Goal: Information Seeking & Learning: Find specific fact

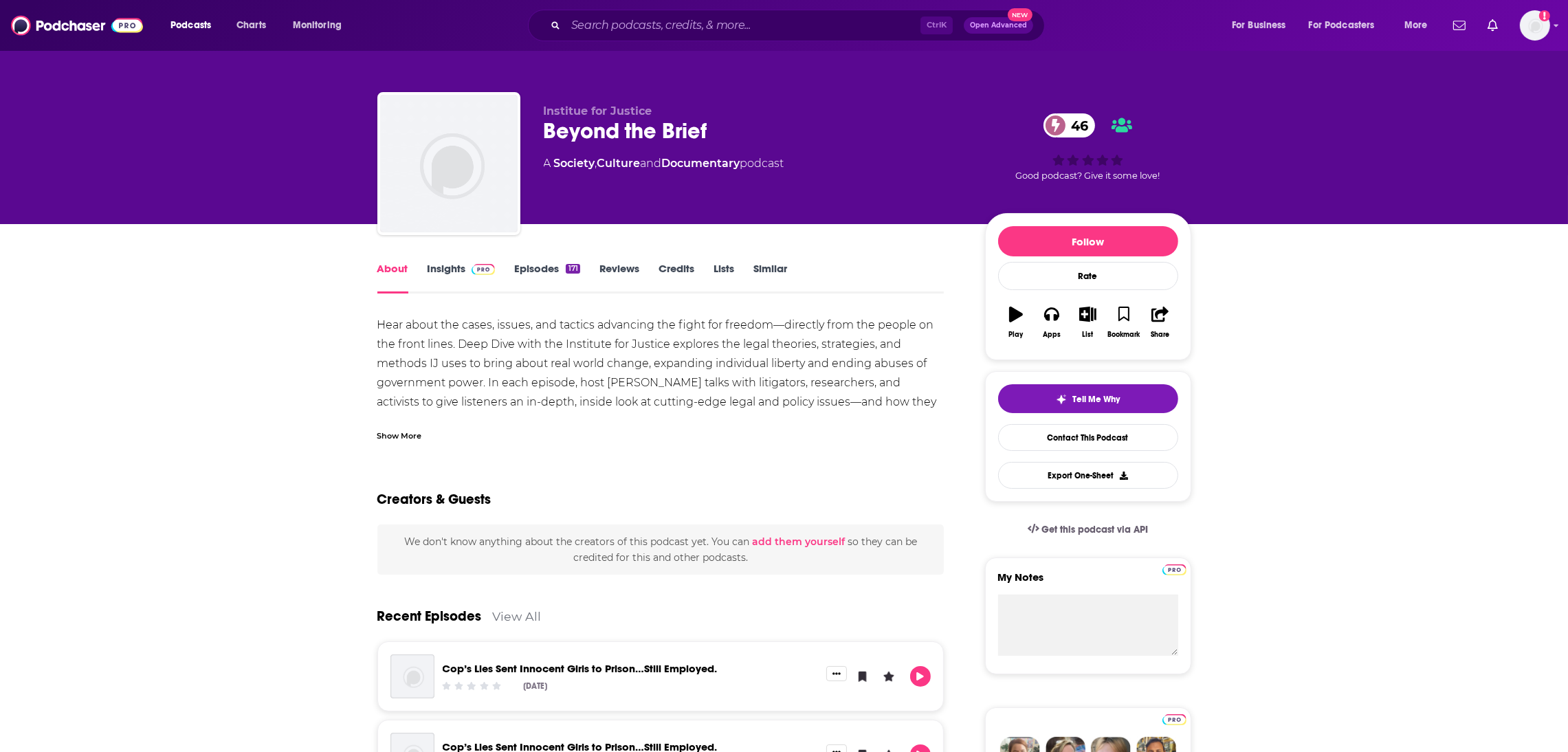
click at [448, 273] on link "Insights" at bounding box center [461, 277] width 68 height 31
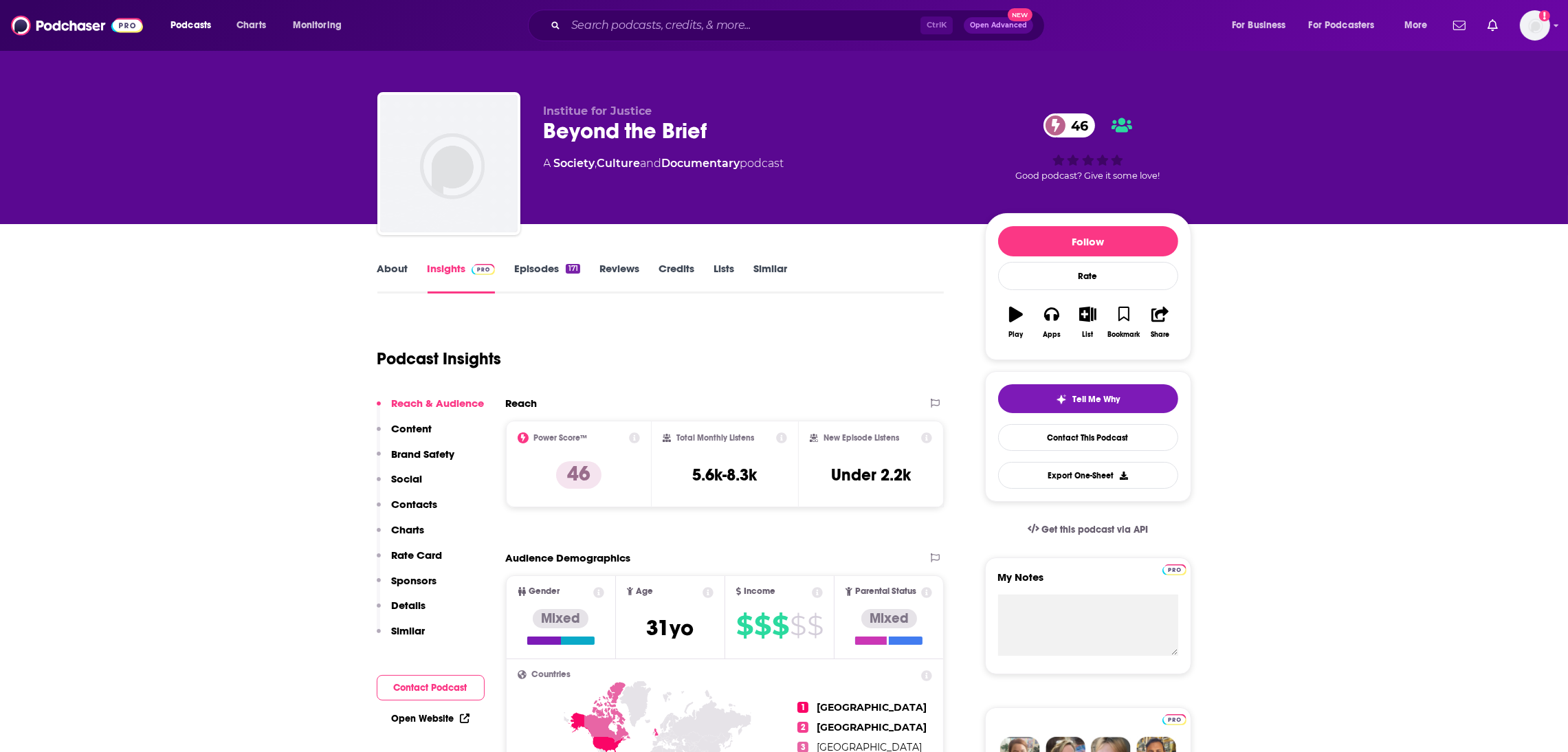
click at [381, 266] on link "About" at bounding box center [392, 277] width 31 height 31
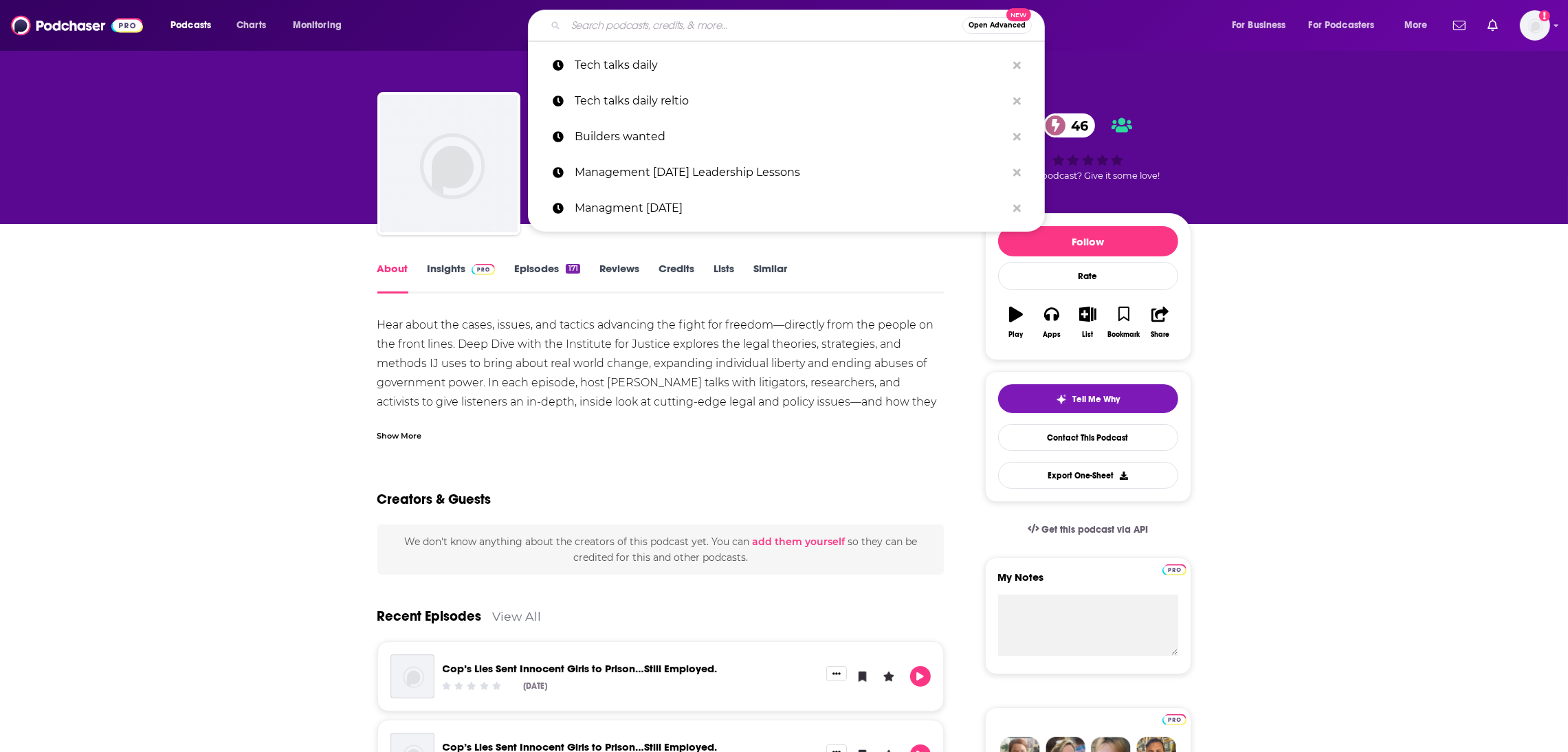
click at [593, 19] on input "Search podcasts, credits, & more..." at bounding box center [764, 25] width 397 height 22
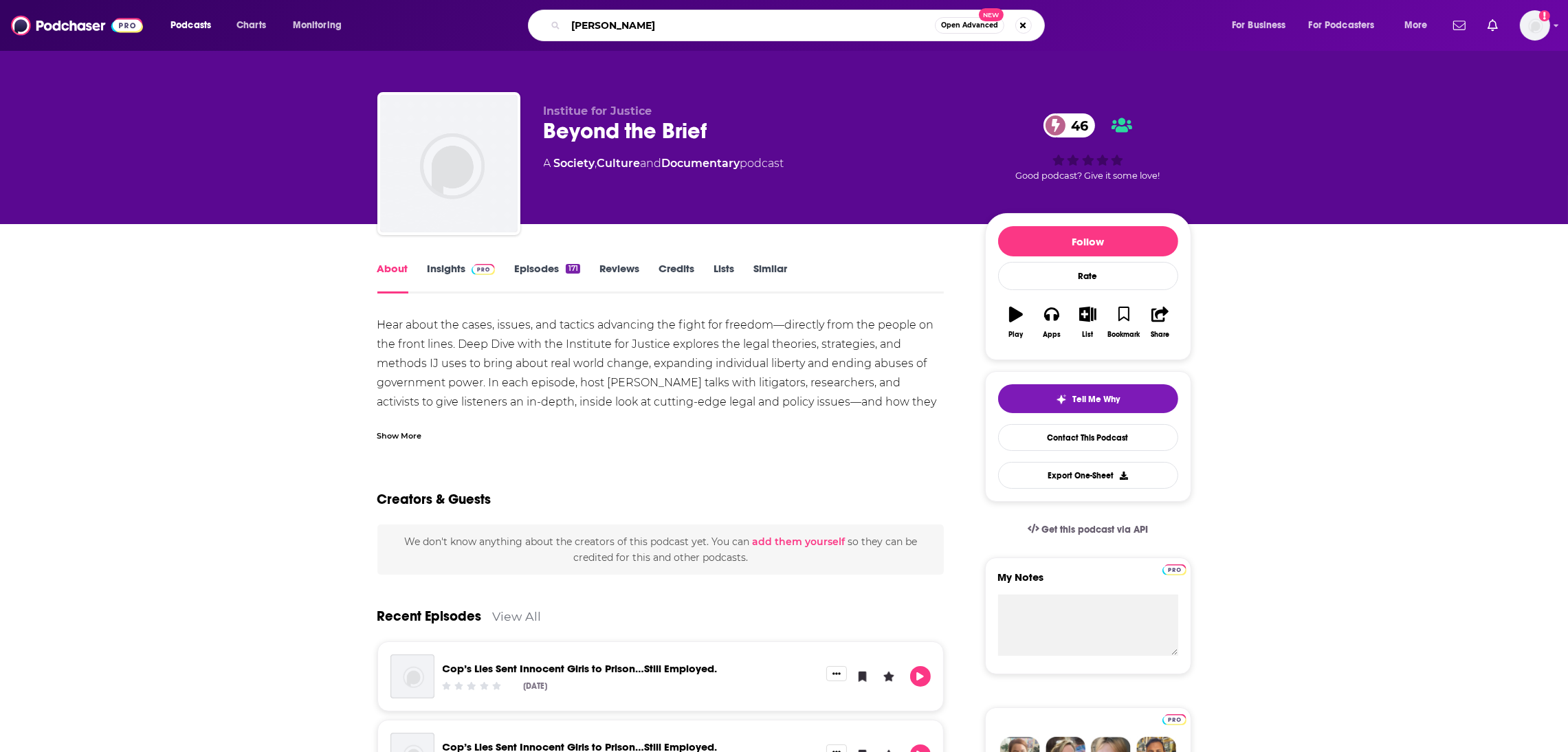
type input "[PERSON_NAME]"
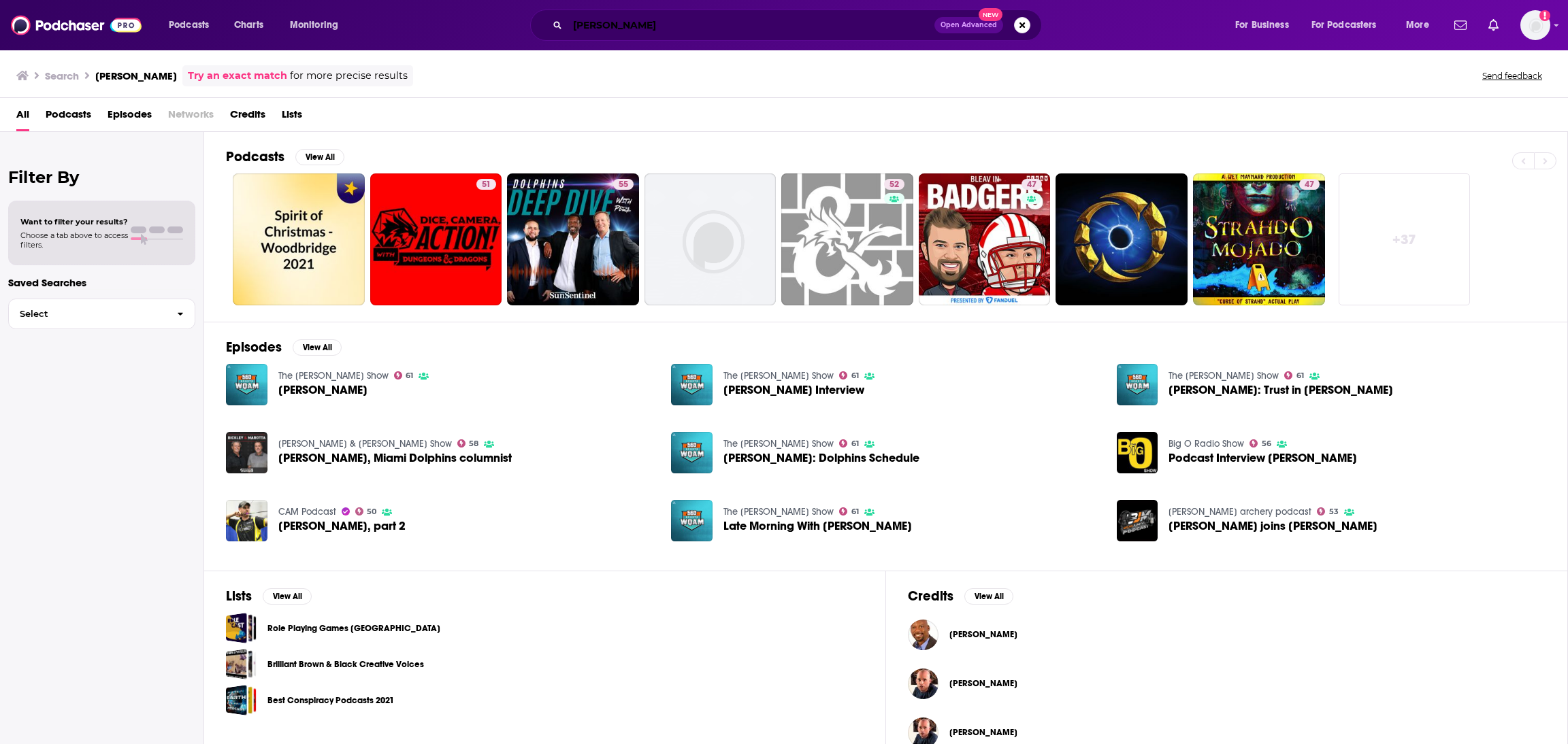
click at [670, 21] on input "[PERSON_NAME]" at bounding box center [751, 25] width 367 height 22
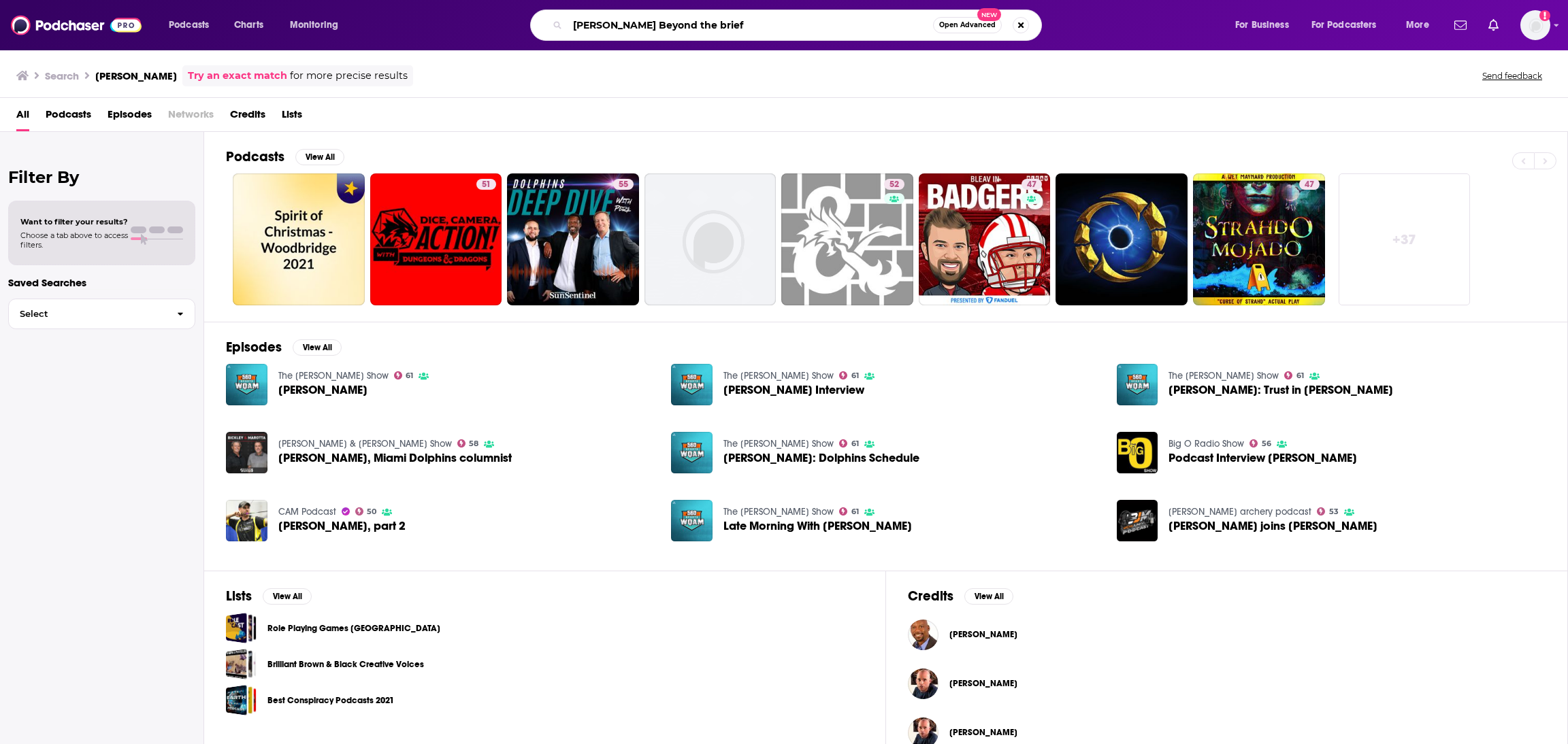
type input "[PERSON_NAME] Beyond the brief"
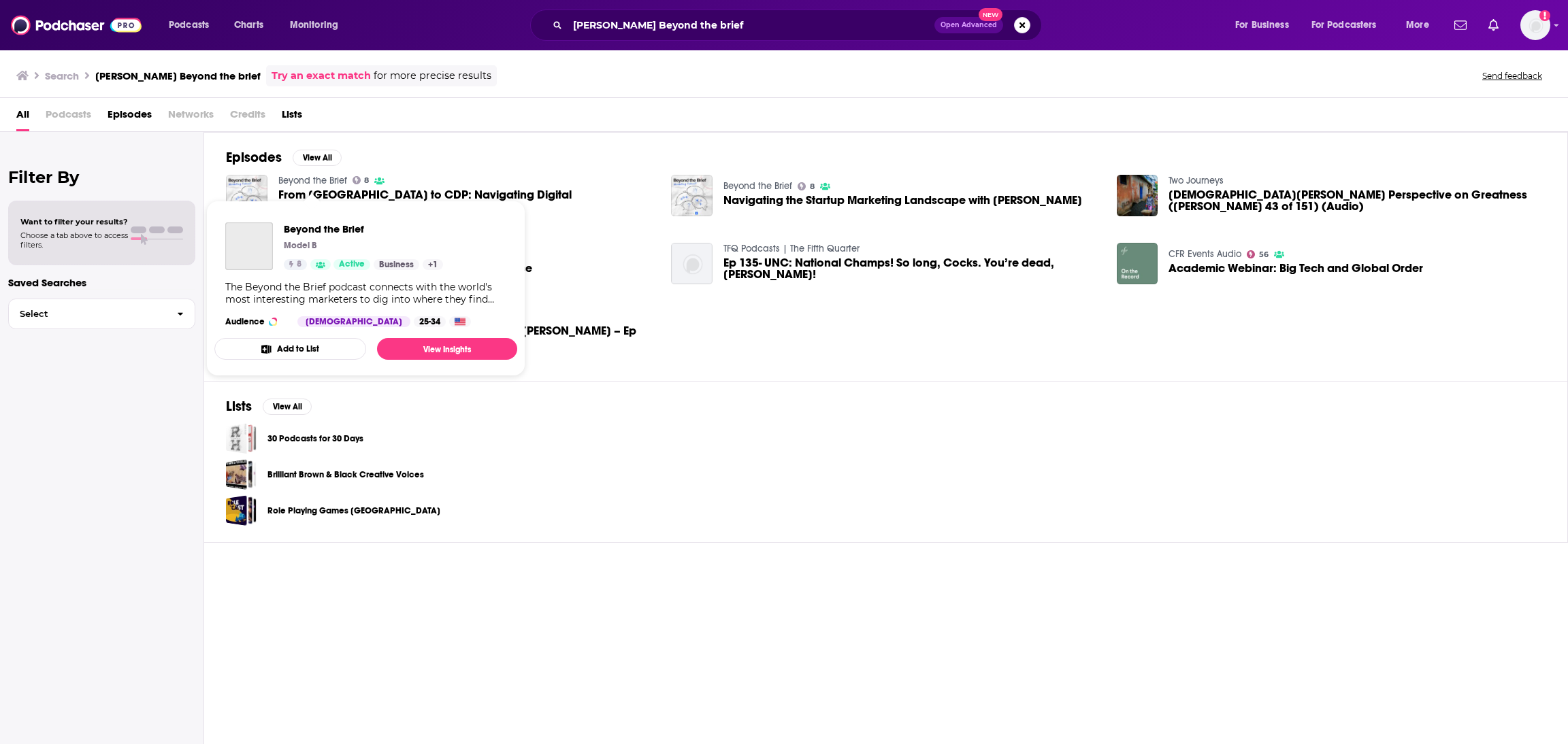
click at [306, 179] on link "Beyond the Brief" at bounding box center [313, 180] width 69 height 12
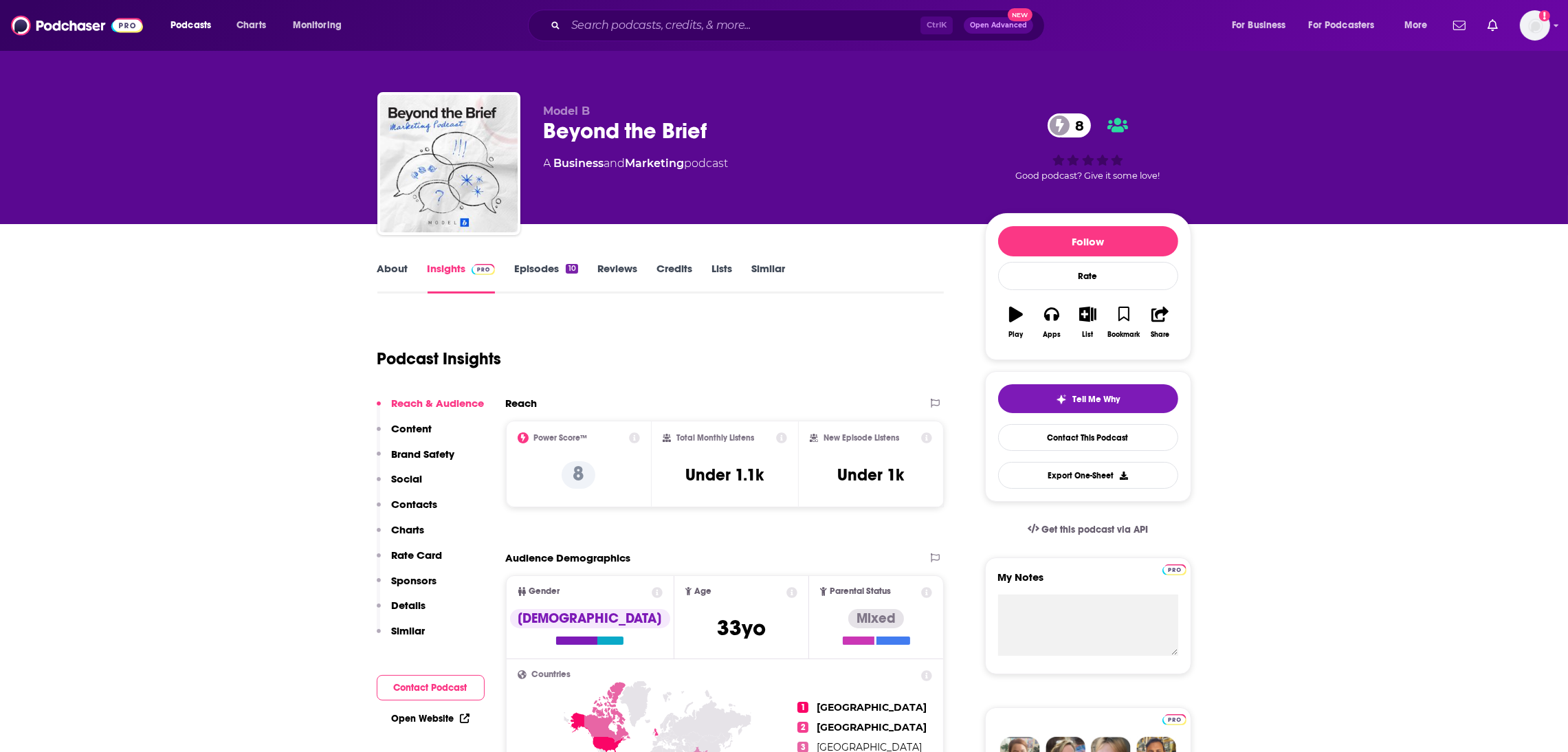
click at [453, 272] on link "Insights" at bounding box center [461, 277] width 68 height 31
click at [386, 268] on link "About" at bounding box center [392, 277] width 31 height 31
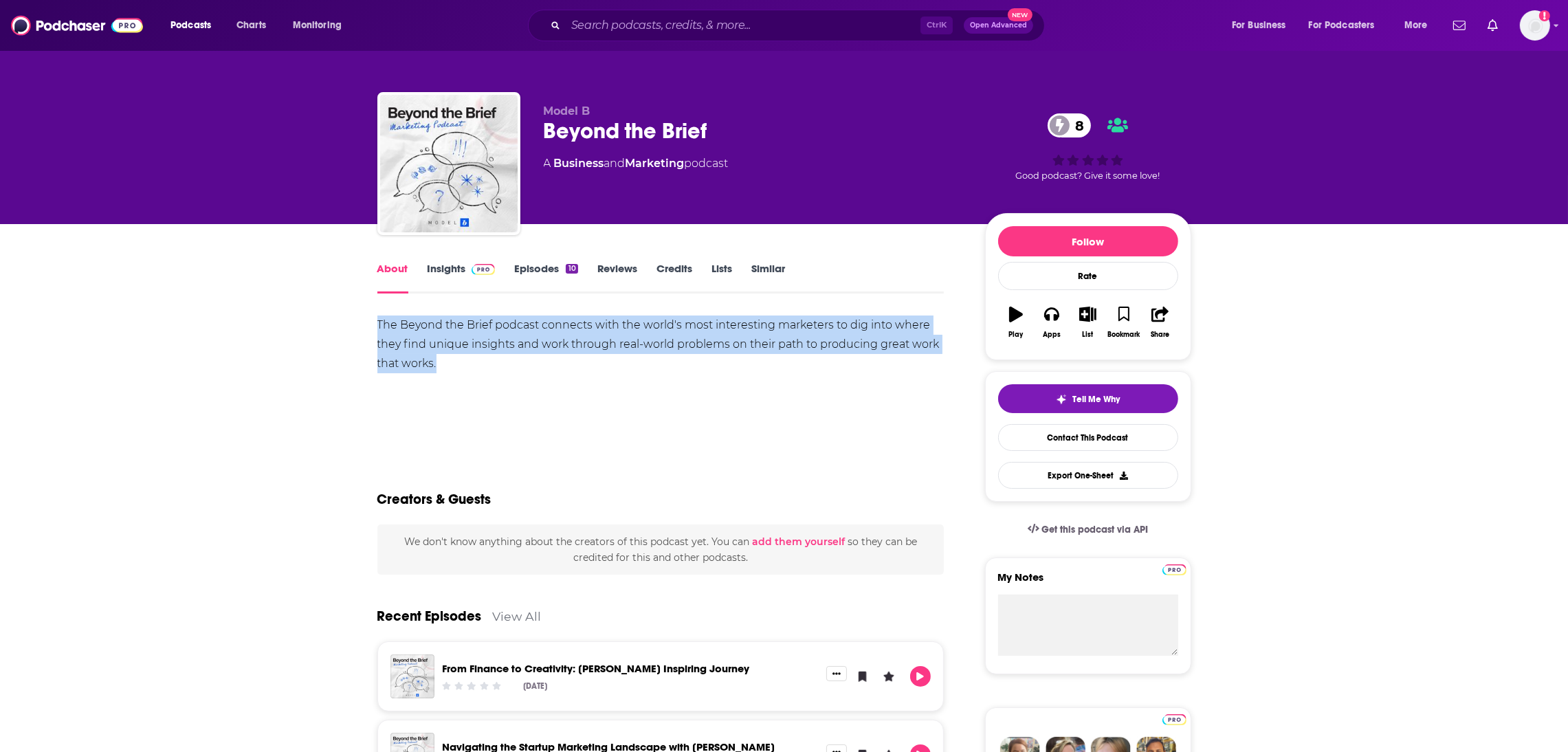
drag, startPoint x: 467, startPoint y: 385, endPoint x: 332, endPoint y: 324, distance: 148.1
copy div "The Beyond the Brief podcast connects with the world's most interesting markete…"
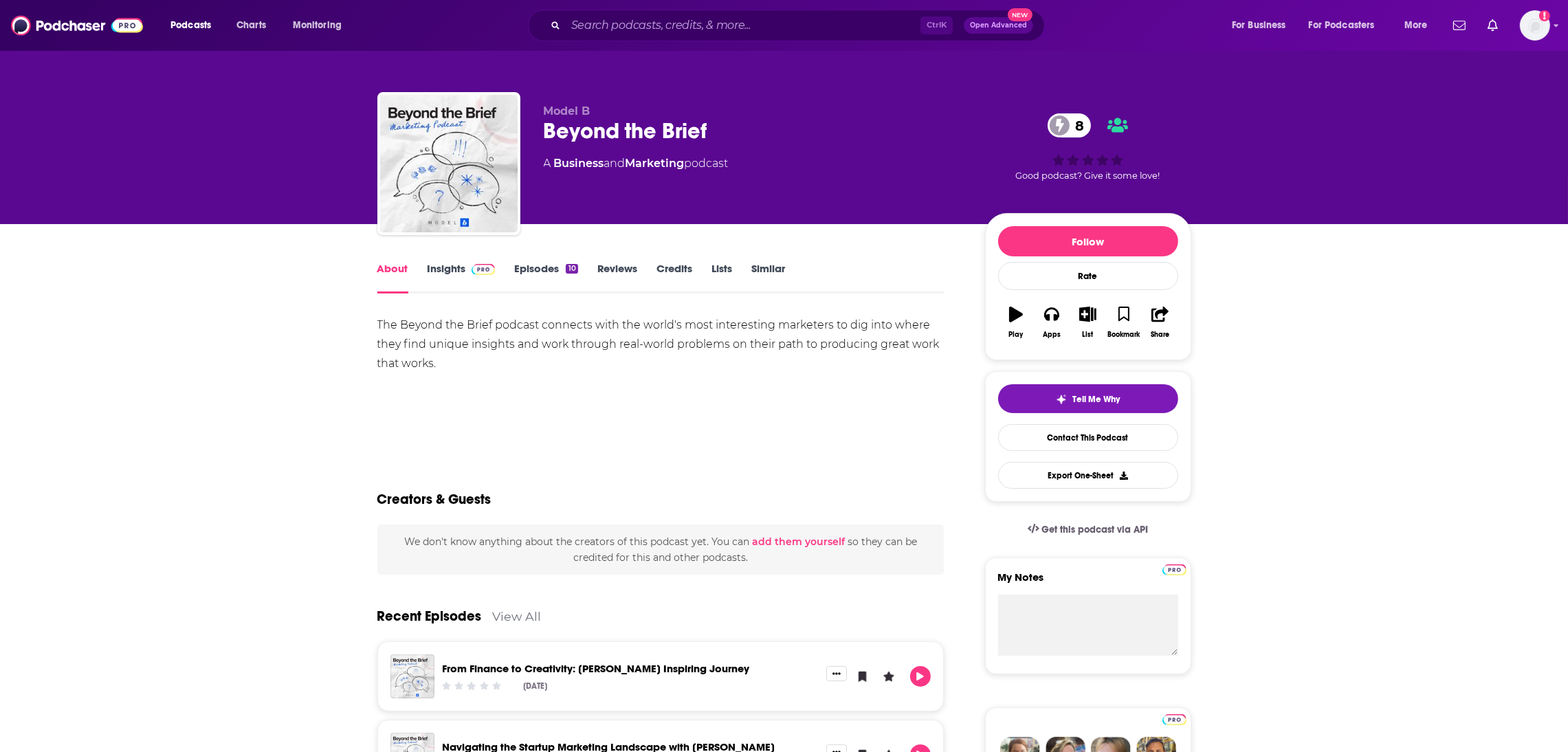
click at [489, 414] on div "The Beyond the Brief podcast connects with the world's most interesting markete…" at bounding box center [660, 378] width 567 height 125
click at [446, 274] on link "Insights" at bounding box center [461, 277] width 68 height 31
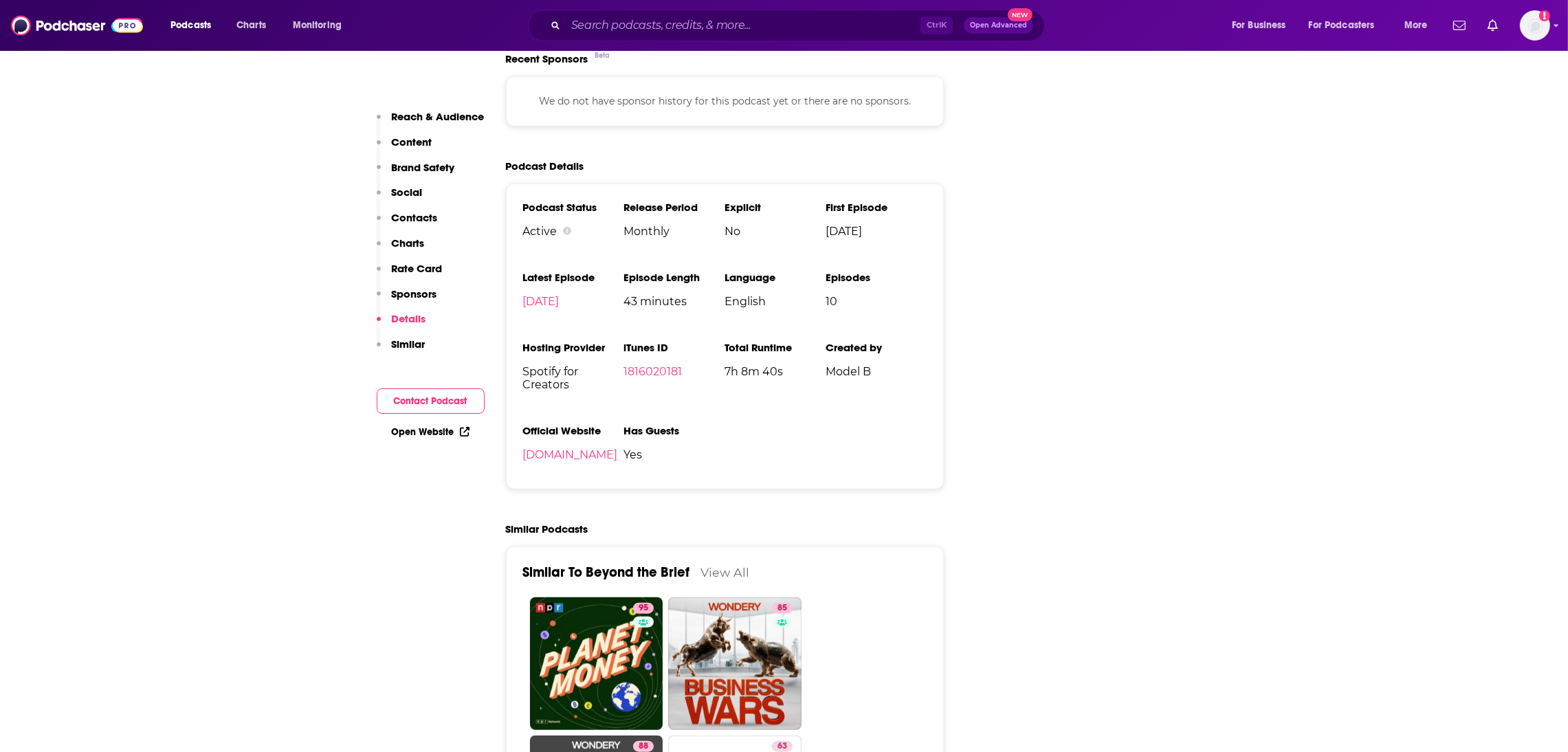
scroll to position [1731, 0]
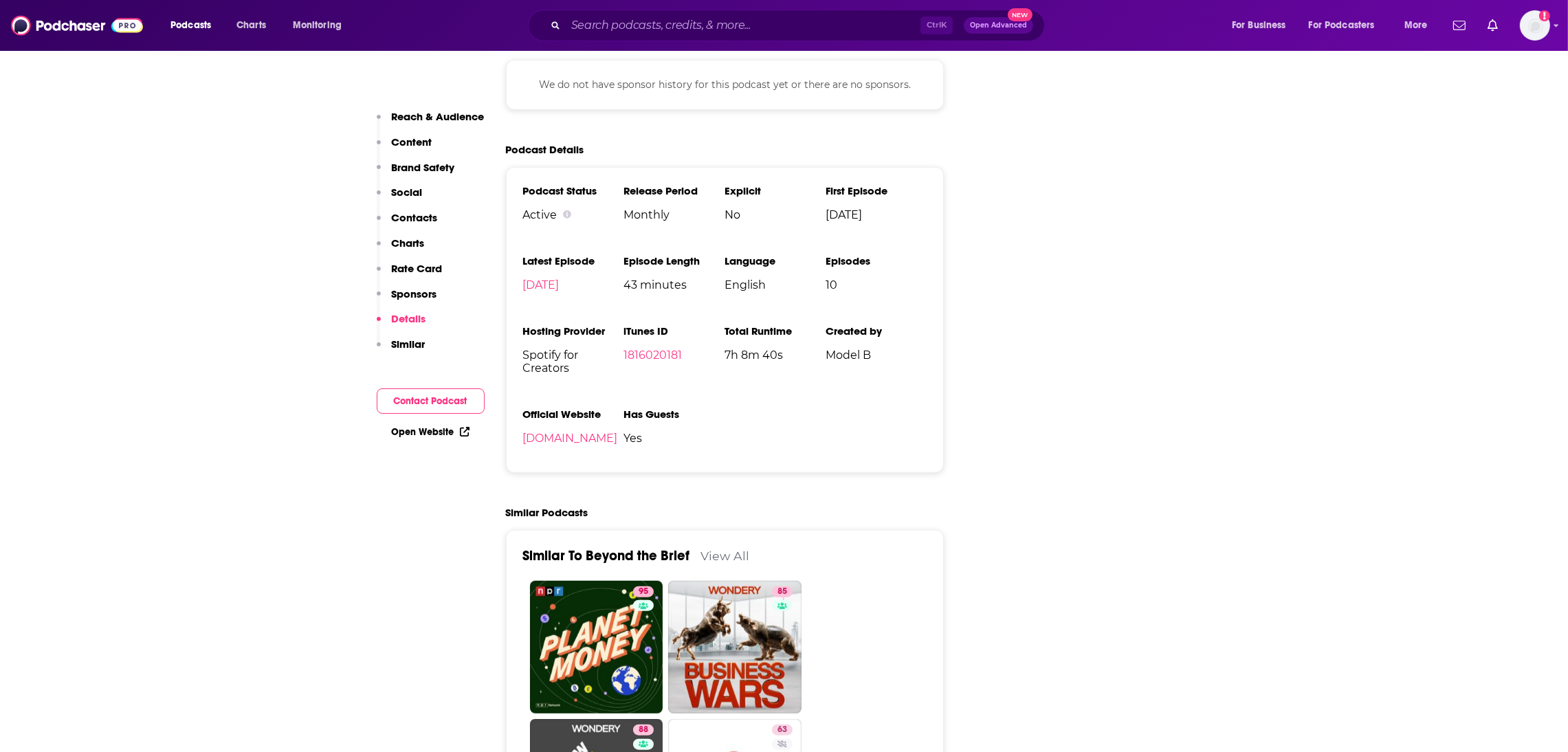
click at [572, 456] on li "Official Website [DOMAIN_NAME]" at bounding box center [573, 432] width 101 height 48
click at [563, 445] on link "[DOMAIN_NAME]" at bounding box center [571, 438] width 95 height 13
